Goal: Task Accomplishment & Management: Use online tool/utility

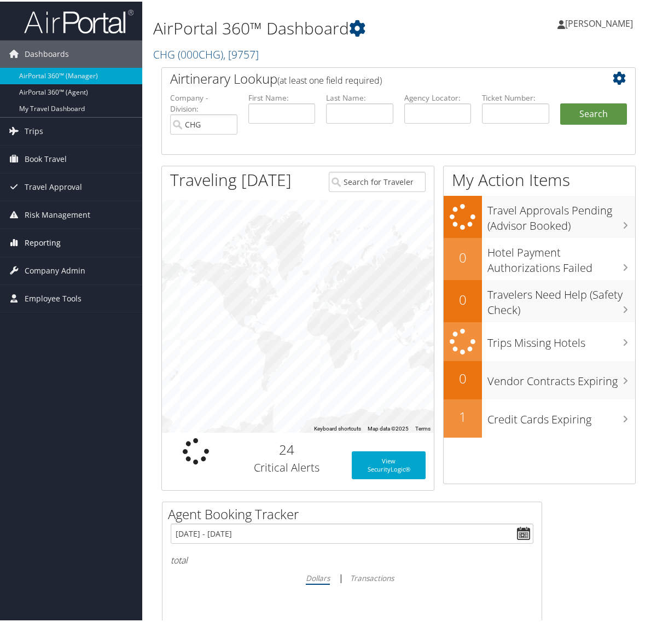
click at [57, 242] on span "Reporting" at bounding box center [43, 241] width 36 height 27
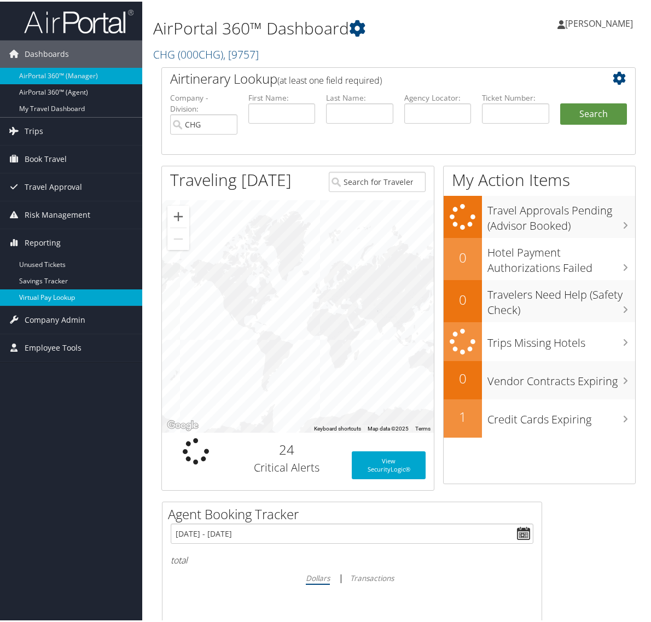
click at [69, 297] on link "Virtual Pay Lookup" at bounding box center [71, 296] width 142 height 16
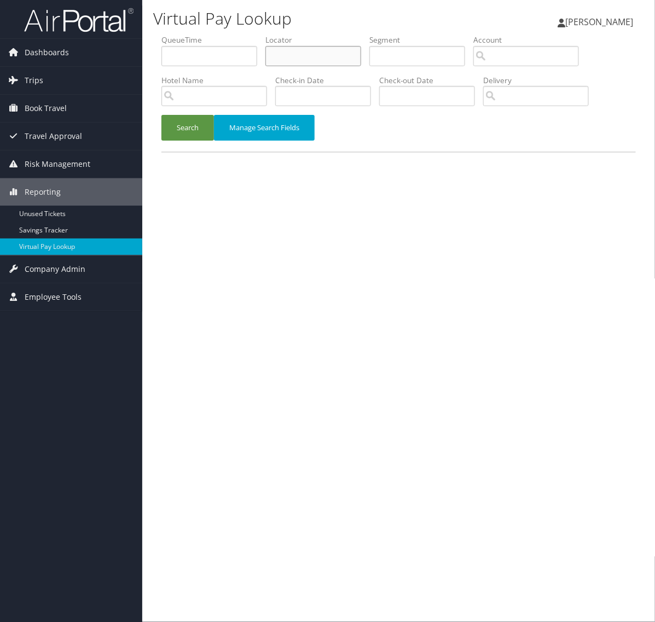
click at [315, 55] on input "text" at bounding box center [313, 56] width 96 height 20
paste input "YBIFCD"
type input "YBIFCD"
click at [189, 130] on button "Search" at bounding box center [187, 128] width 53 height 26
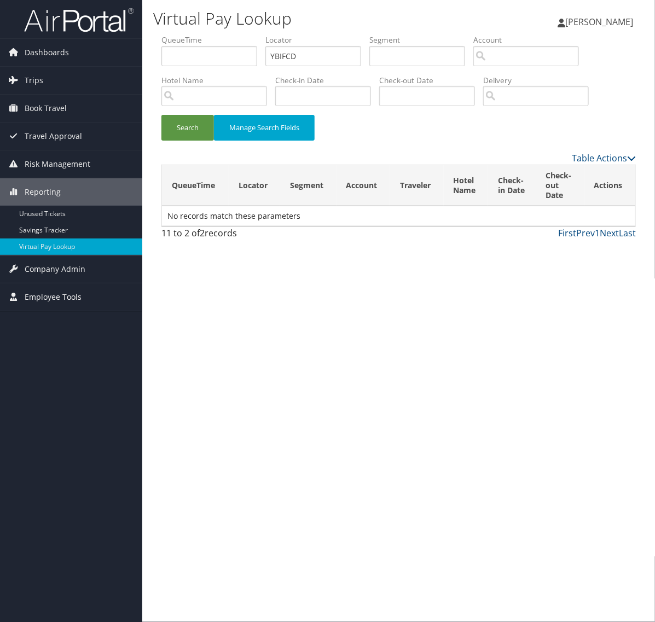
click at [375, 162] on div "Table Actions" at bounding box center [460, 158] width 352 height 13
click at [316, 53] on input "YBIFCD" at bounding box center [313, 56] width 96 height 20
click at [196, 126] on button "Search" at bounding box center [187, 128] width 53 height 26
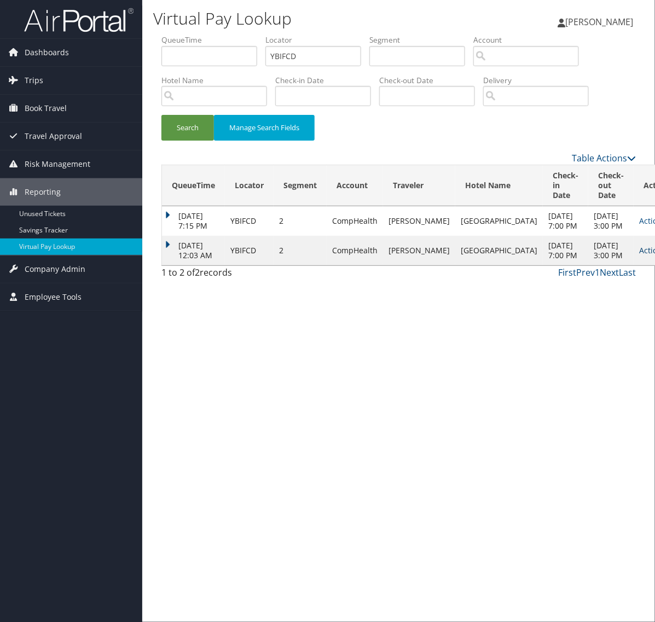
click at [592, 305] on link "Logs" at bounding box center [576, 299] width 94 height 19
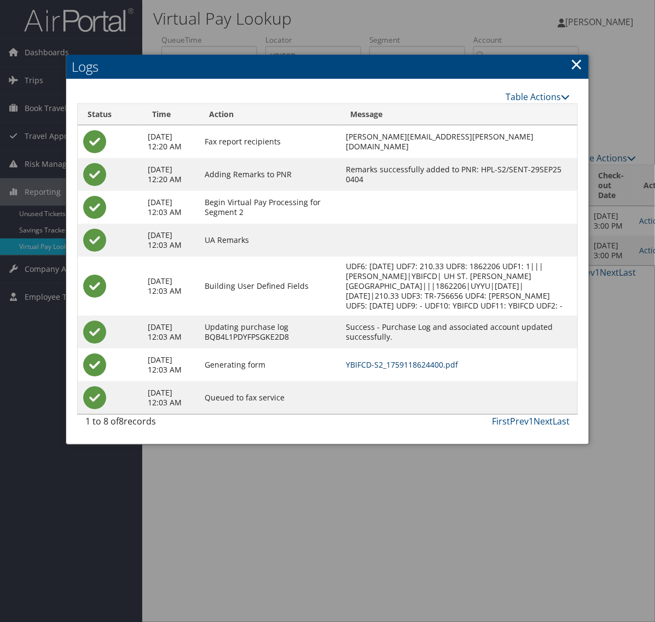
click at [413, 370] on link "YBIFCD-S2_1759118624400.pdf" at bounding box center [402, 364] width 112 height 10
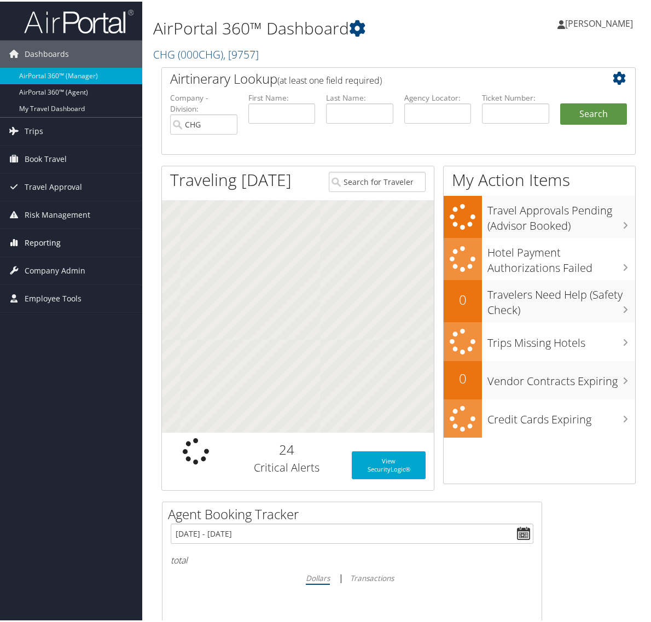
click at [75, 243] on link "Reporting" at bounding box center [71, 241] width 142 height 27
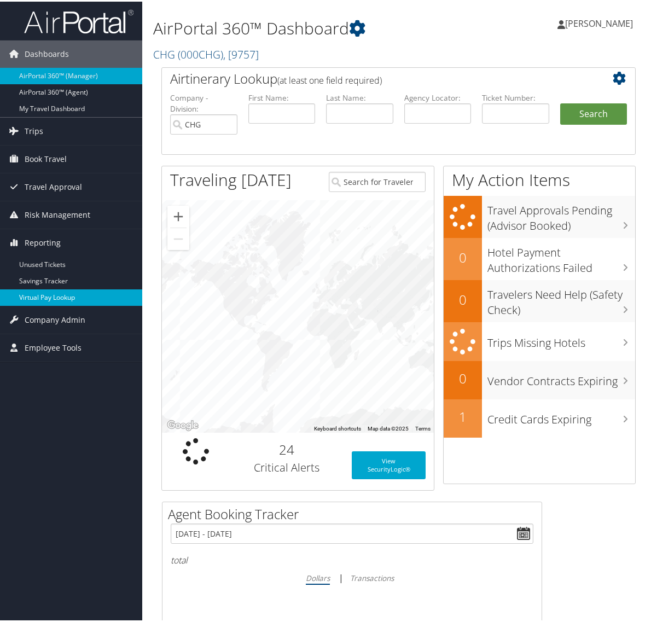
click at [53, 294] on link "Virtual Pay Lookup" at bounding box center [71, 296] width 142 height 16
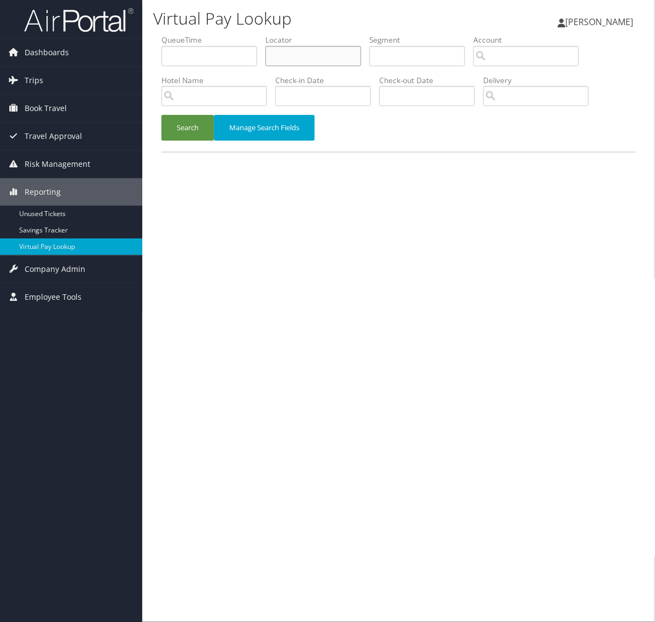
click at [316, 59] on input "text" at bounding box center [313, 56] width 96 height 20
paste input "YBIFCD"
type input "YBIFCD"
click at [209, 130] on button "Search" at bounding box center [187, 128] width 53 height 26
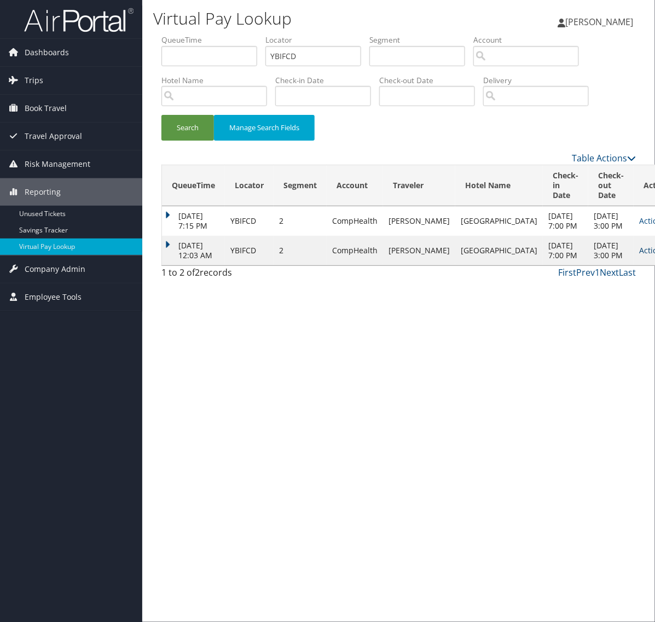
click at [639, 255] on link "Actions" at bounding box center [656, 250] width 34 height 10
click at [596, 283] on link "Resend" at bounding box center [576, 281] width 94 height 19
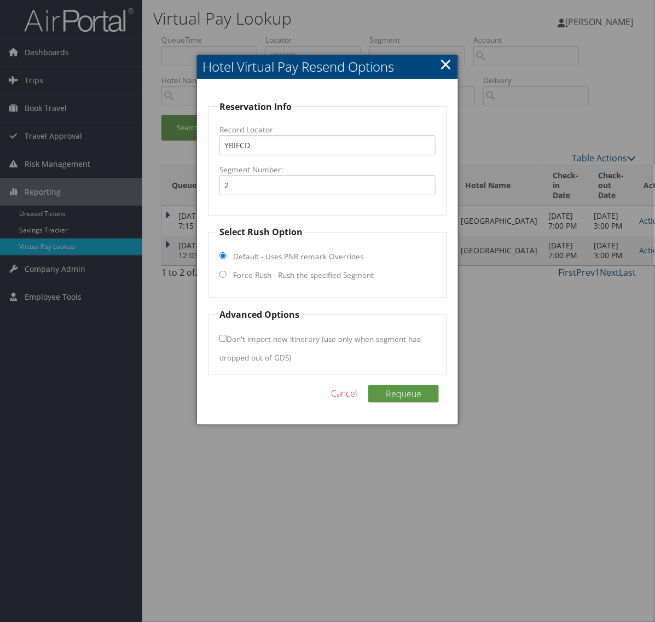
click at [228, 275] on fieldset "Select Rush Option Default - Uses PNR remark Overrides Force Rush - Rush the sp…" at bounding box center [327, 261] width 239 height 73
click at [223, 274] on input "Force Rush - Rush the specified Segment" at bounding box center [222, 274] width 7 height 7
radio input "true"
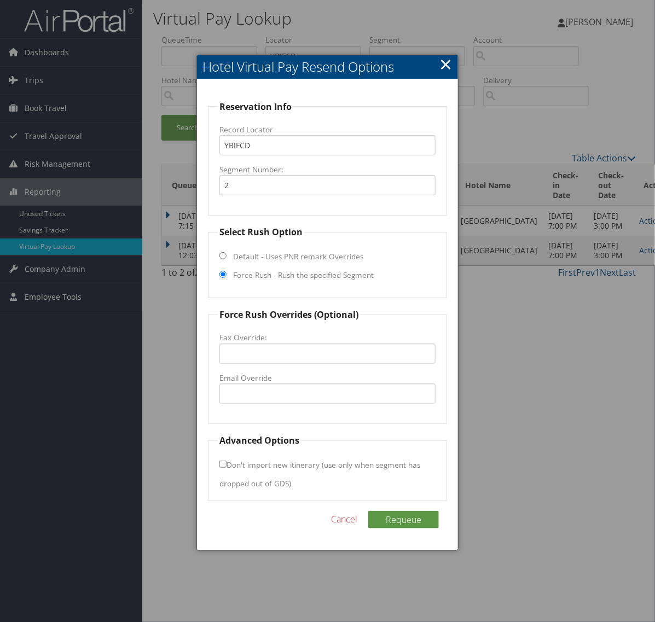
click at [222, 461] on input "Don't import new itinerary (use only when segment has dropped out of GDS)" at bounding box center [222, 464] width 7 height 7
checkbox input "true"
click at [263, 397] on input "Email Override" at bounding box center [327, 393] width 216 height 20
click at [346, 389] on input "Email Override" at bounding box center [327, 393] width 216 height 20
paste input "[PERSON_NAME][EMAIL_ADDRESS][DOMAIN_NAME]"
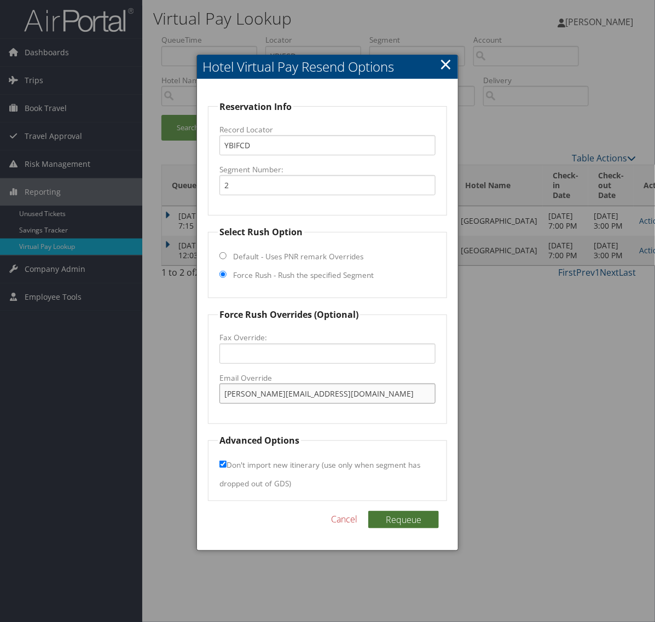
type input "[PERSON_NAME][EMAIL_ADDRESS][DOMAIN_NAME]"
click at [394, 514] on button "Requeue" at bounding box center [403, 520] width 71 height 18
